Goal: Navigation & Orientation: Find specific page/section

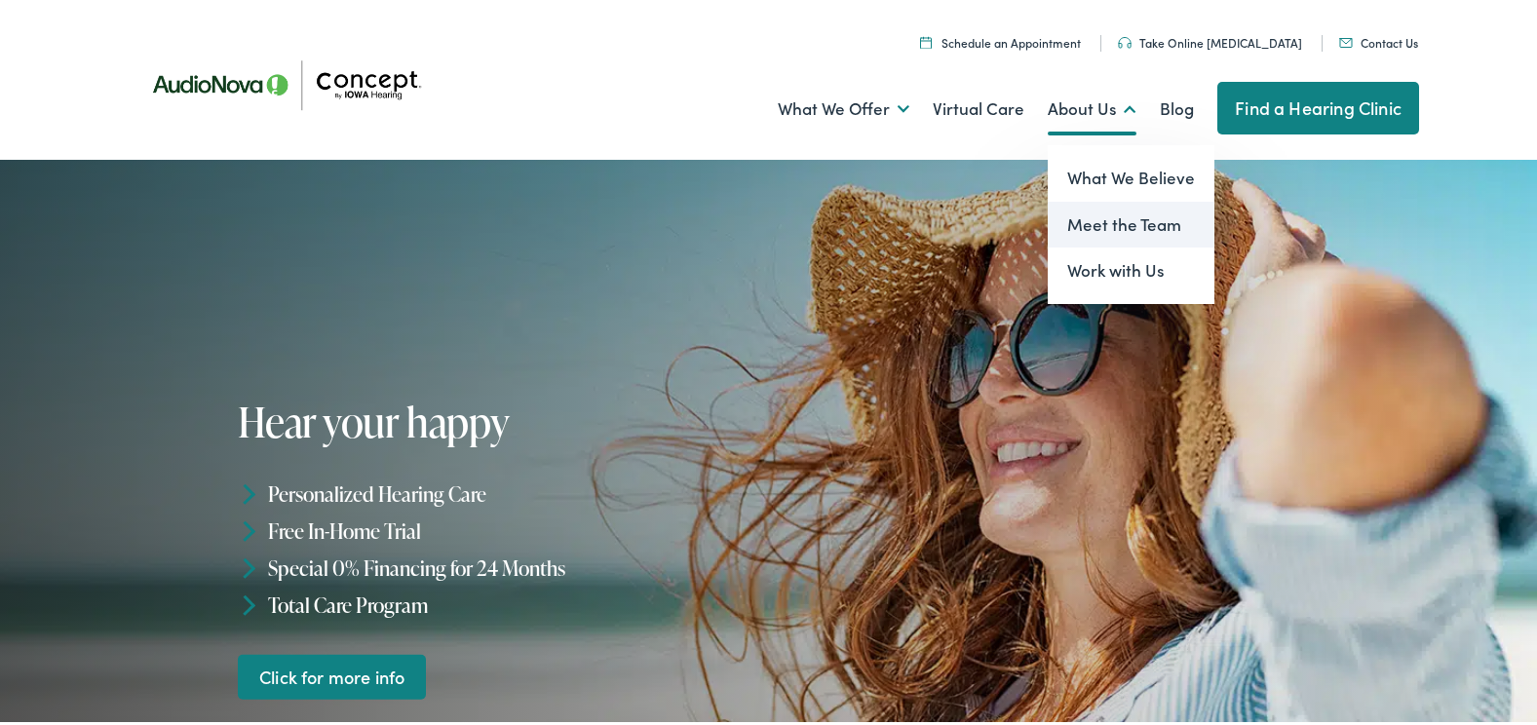
click at [1080, 218] on link "Meet the Team" at bounding box center [1131, 221] width 167 height 47
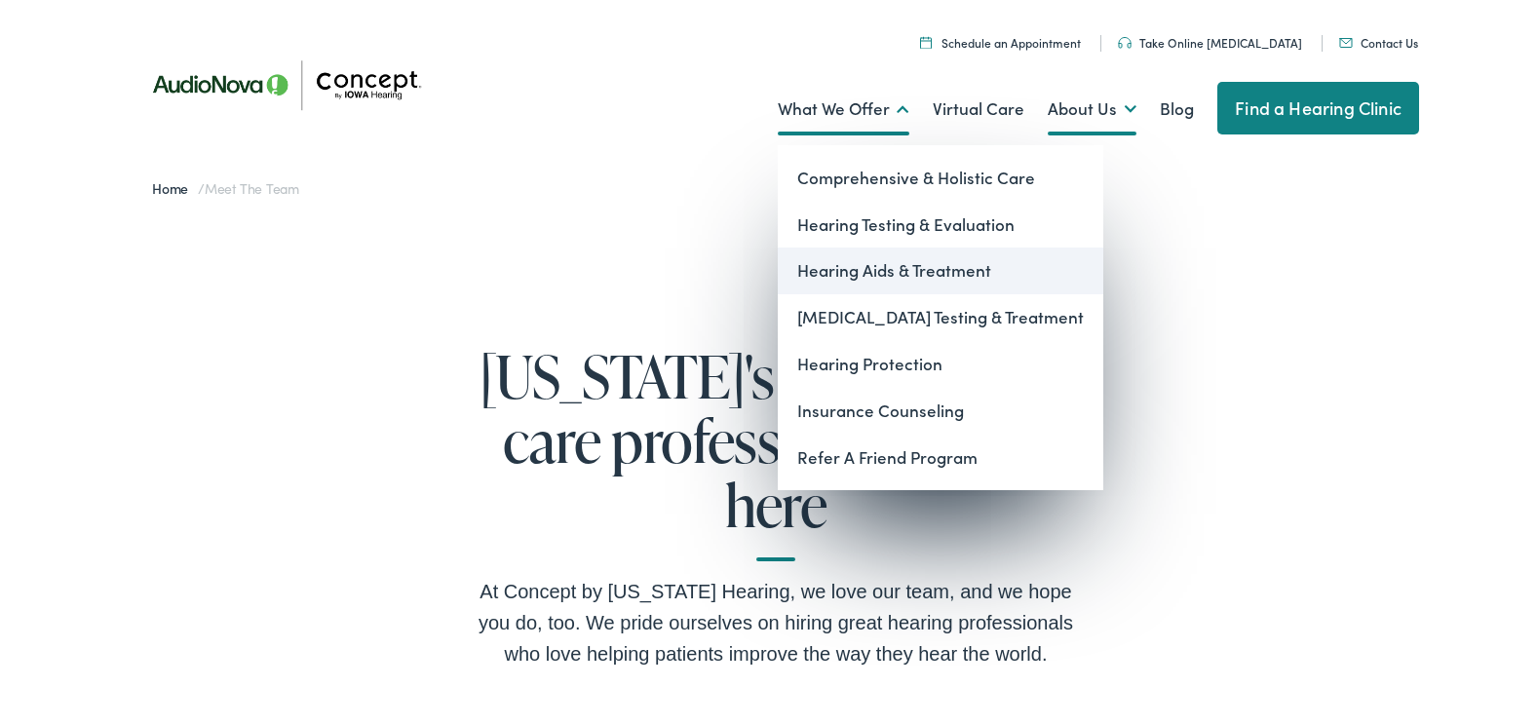
click at [895, 262] on link "Hearing Aids & Treatment" at bounding box center [941, 267] width 326 height 47
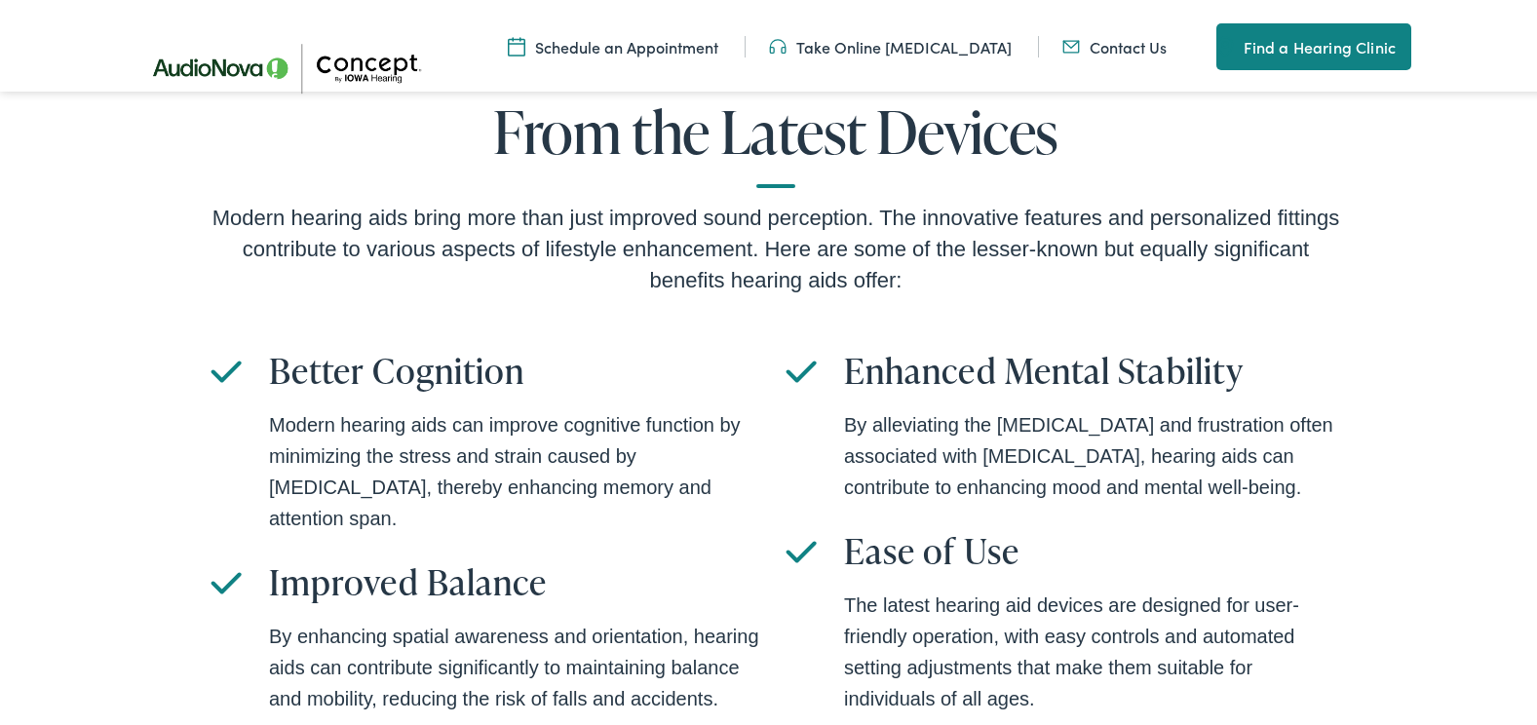
scroll to position [3899, 0]
